Goal: Navigation & Orientation: Find specific page/section

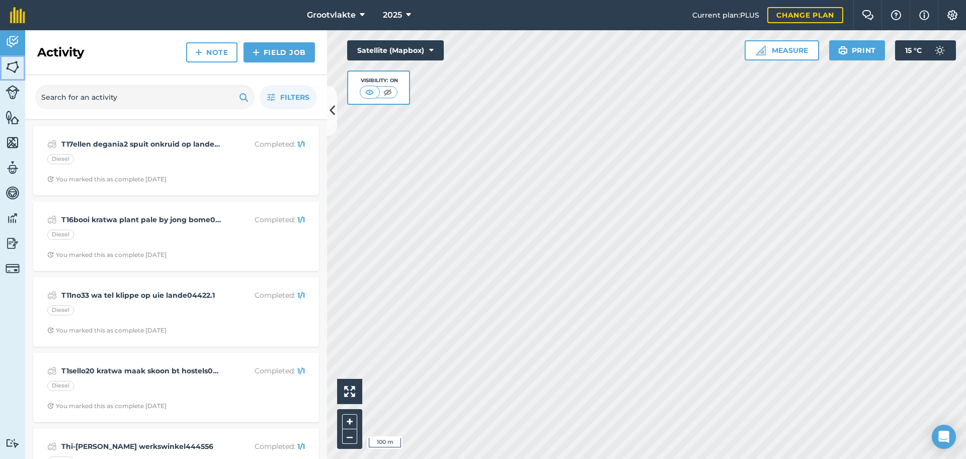
click at [19, 66] on img at bounding box center [13, 66] width 14 height 15
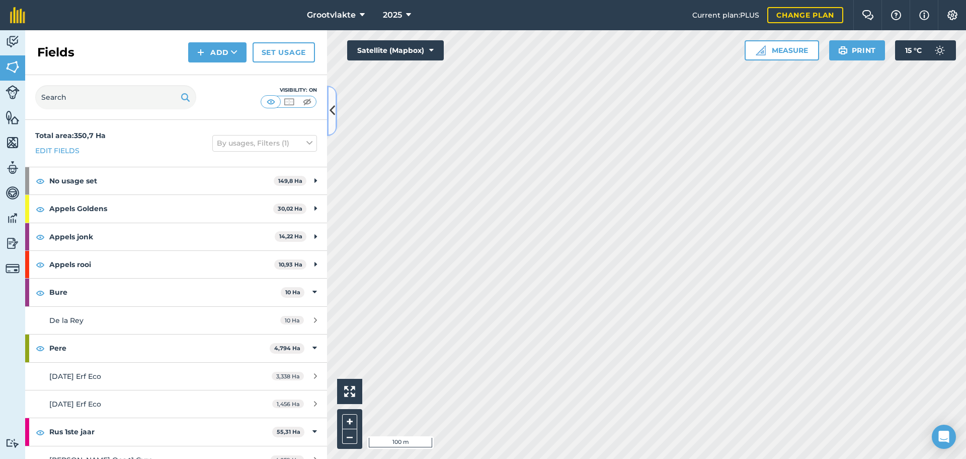
click at [330, 103] on icon at bounding box center [333, 111] width 6 height 18
